Goal: Use online tool/utility: Utilize a website feature to perform a specific function

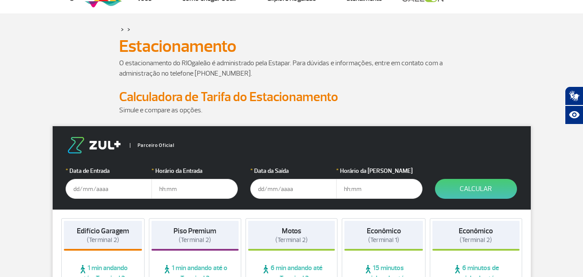
scroll to position [43, 0]
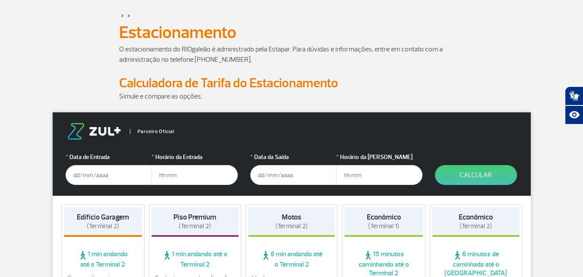
click at [96, 174] on input "text" at bounding box center [109, 175] width 86 height 20
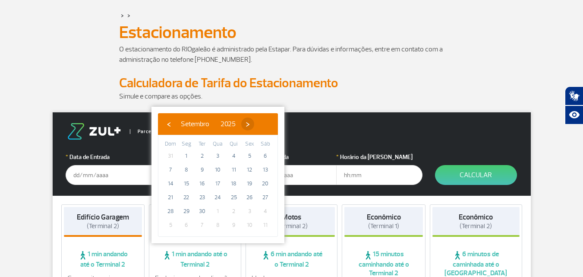
click at [254, 123] on span "›" at bounding box center [247, 123] width 13 height 13
click at [267, 156] on span "4" at bounding box center [266, 156] width 14 height 14
type input "[DATE]"
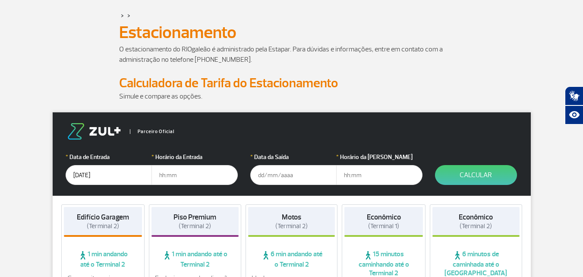
click at [170, 176] on input "text" at bounding box center [195, 175] width 86 height 20
type input "06:00"
click at [288, 176] on input "text" at bounding box center [293, 175] width 86 height 20
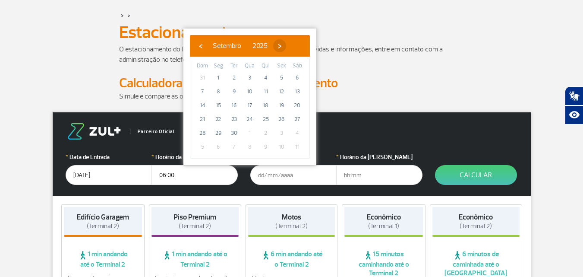
click at [286, 44] on span "›" at bounding box center [279, 45] width 13 height 13
click at [201, 88] on span "5" at bounding box center [203, 92] width 14 height 14
type input "[DATE]"
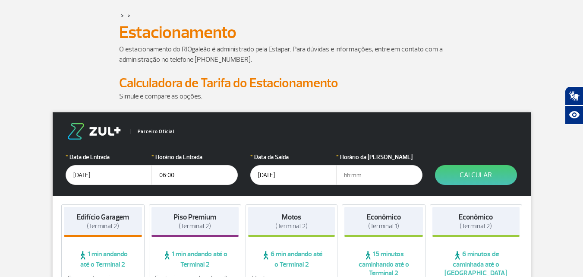
click at [363, 176] on input "text" at bounding box center [379, 175] width 86 height 20
type input "13:00"
click at [482, 175] on button "Calcular" at bounding box center [476, 175] width 82 height 20
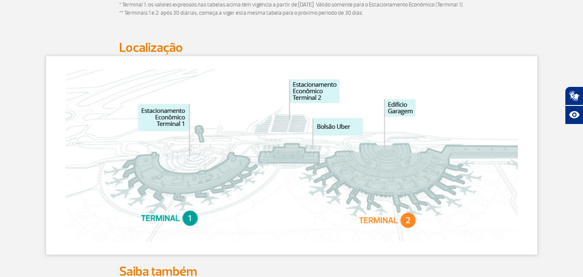
scroll to position [432, 0]
